Goal: Transaction & Acquisition: Purchase product/service

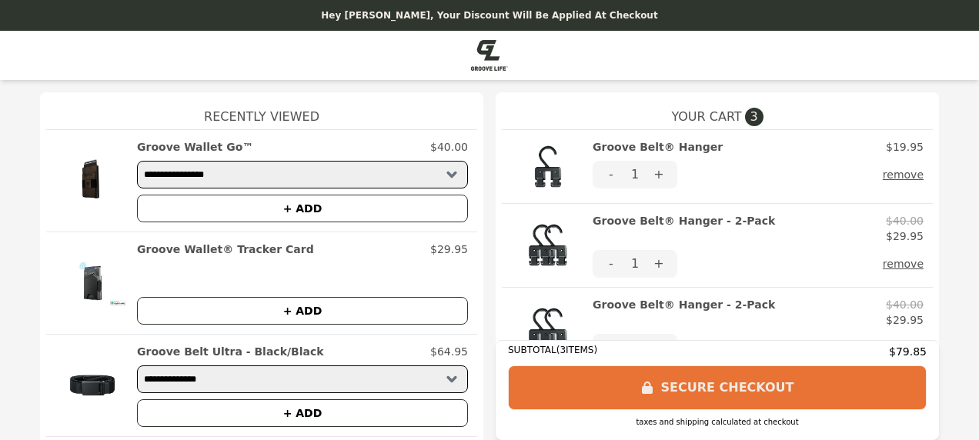
scroll to position [231, 0]
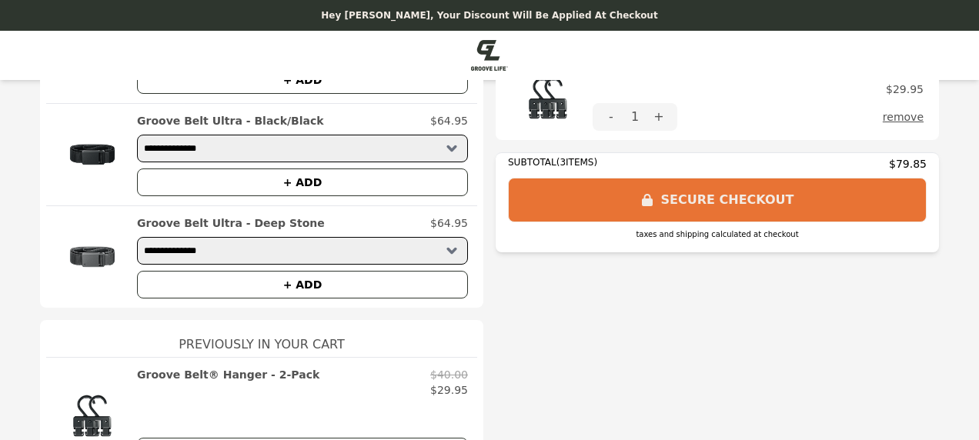
click at [724, 199] on button "SECURE CHECKOUT" at bounding box center [717, 200] width 419 height 45
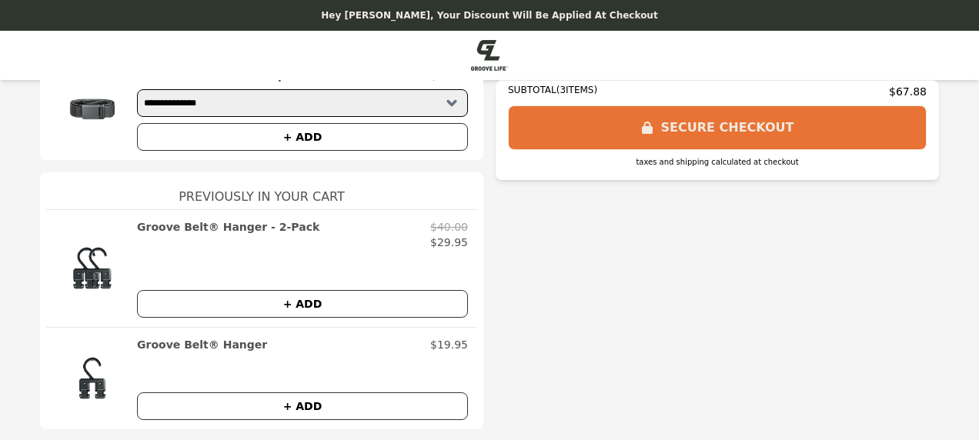
scroll to position [462, 0]
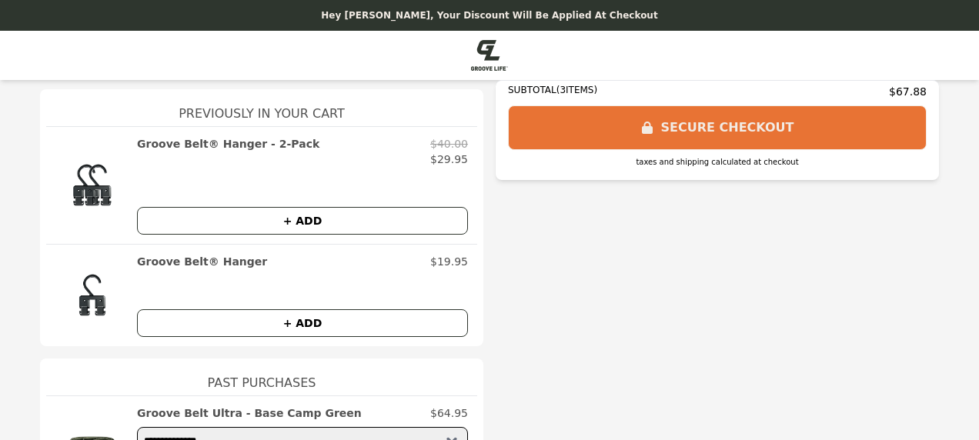
click at [294, 220] on button "+ ADD" at bounding box center [302, 221] width 331 height 28
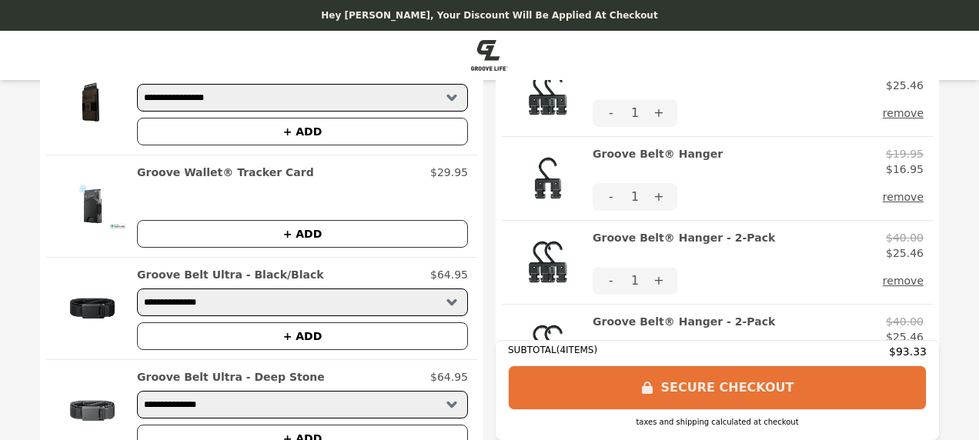
scroll to position [0, 0]
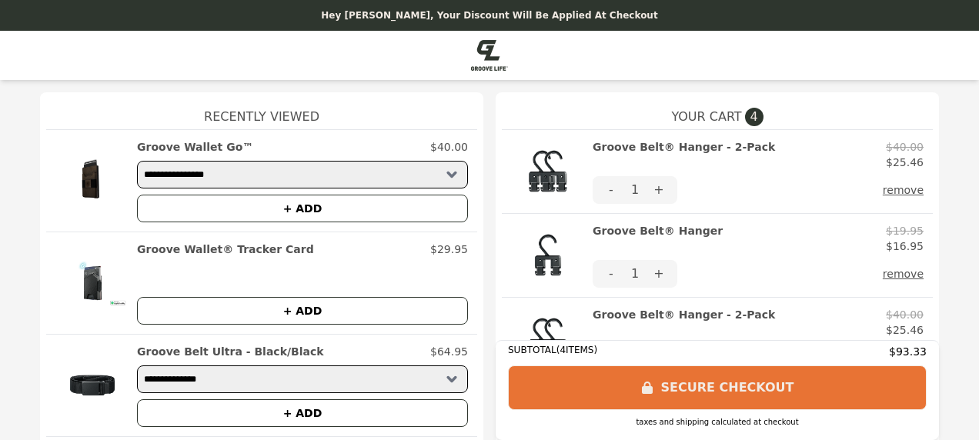
click at [898, 274] on button "remove" at bounding box center [903, 274] width 41 height 28
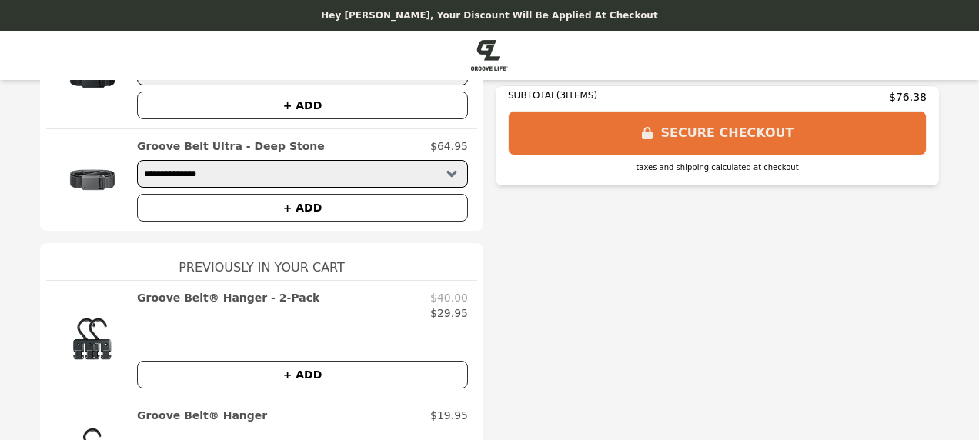
scroll to position [77, 0]
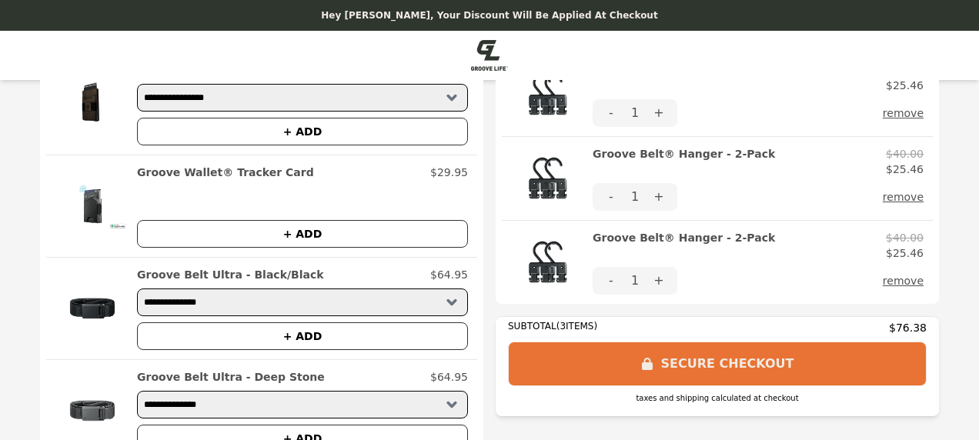
click at [728, 360] on button "SECURE CHECKOUT" at bounding box center [717, 364] width 419 height 45
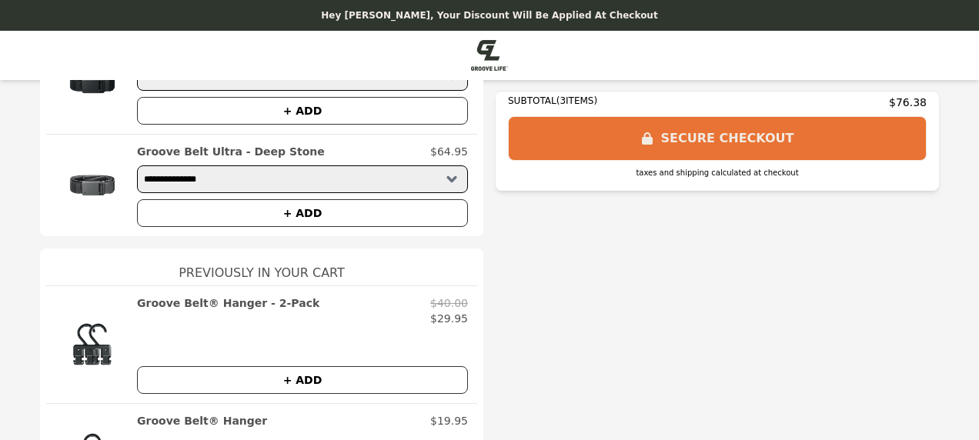
scroll to position [231, 0]
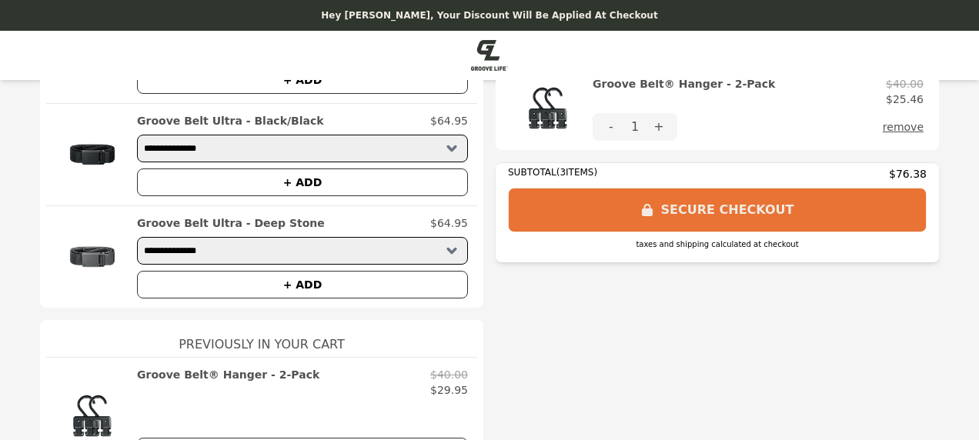
click at [86, 260] on img at bounding box center [92, 257] width 74 height 83
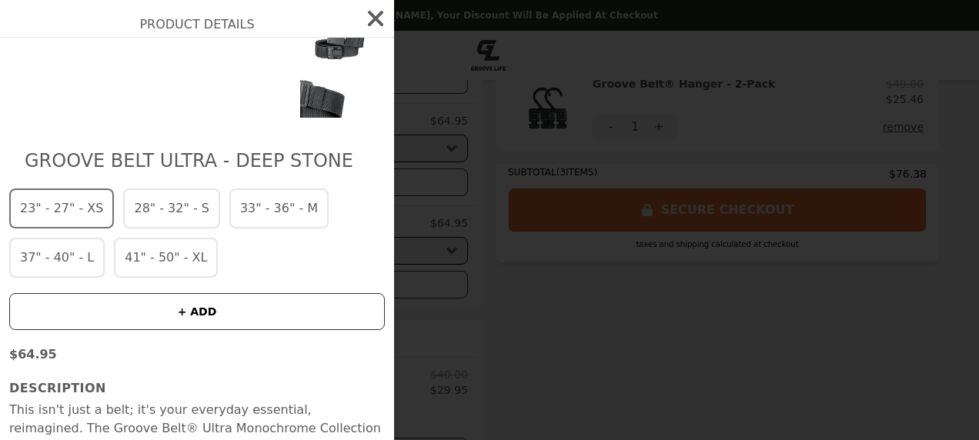
click at [152, 259] on button "41" - 50" - XL" at bounding box center [166, 258] width 104 height 40
click at [196, 311] on button "+ ADD" at bounding box center [197, 311] width 376 height 37
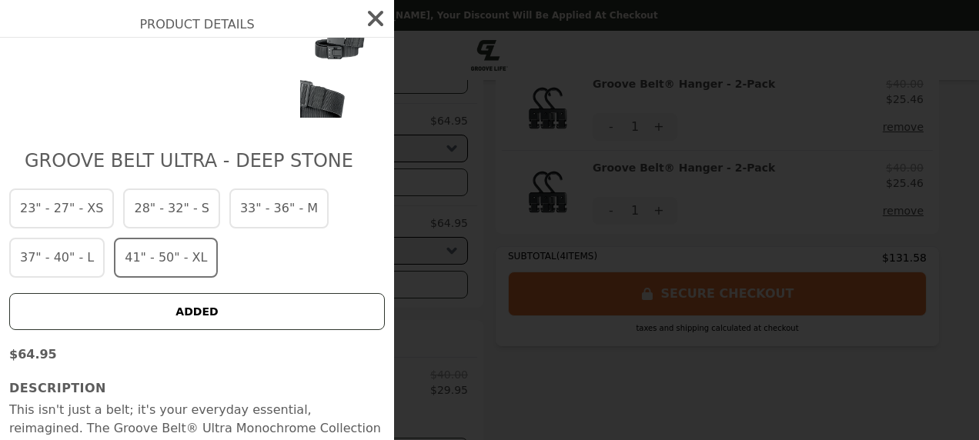
scroll to position [314, 0]
